Goal: Task Accomplishment & Management: Use online tool/utility

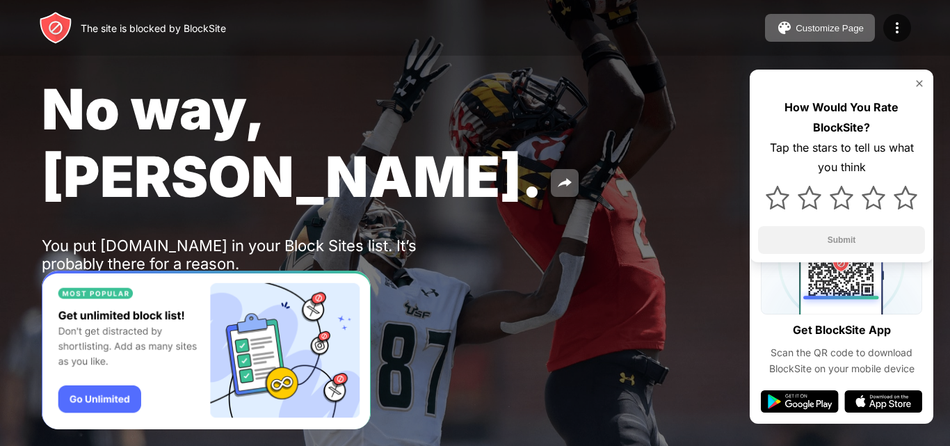
click at [920, 89] on div "How Would You Rate BlockSite? Tap the stars to tell us what you think Submit" at bounding box center [842, 166] width 184 height 193
click at [920, 86] on img at bounding box center [919, 83] width 11 height 11
